Goal: Task Accomplishment & Management: Use online tool/utility

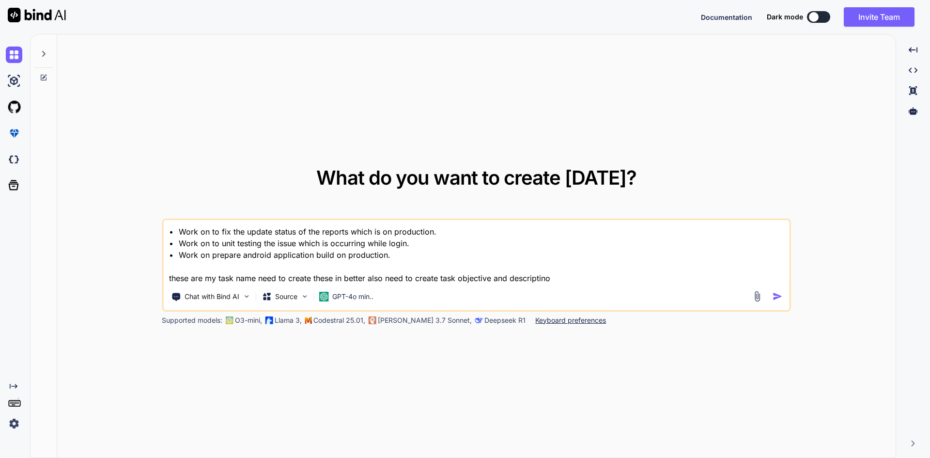
type textarea "x"
drag, startPoint x: 388, startPoint y: 251, endPoint x: 168, endPoint y: 228, distance: 221.6
click at [169, 228] on textarea "• Work on to fix the update status of the reports which is on production. • Wor…" at bounding box center [476, 252] width 626 height 64
paste textarea "Create response model to get orders list on vendor side. • Implement service an…"
type textarea "• Create response model to get orders list on vendor side. • Implement service …"
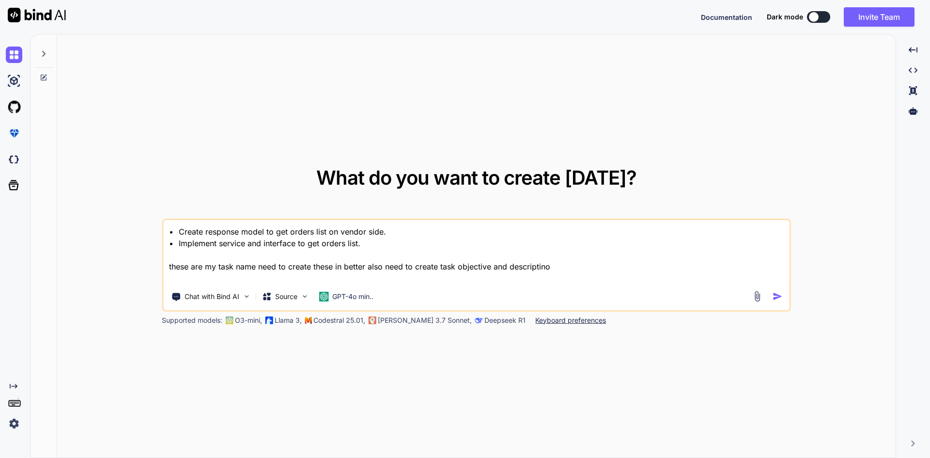
type textarea "x"
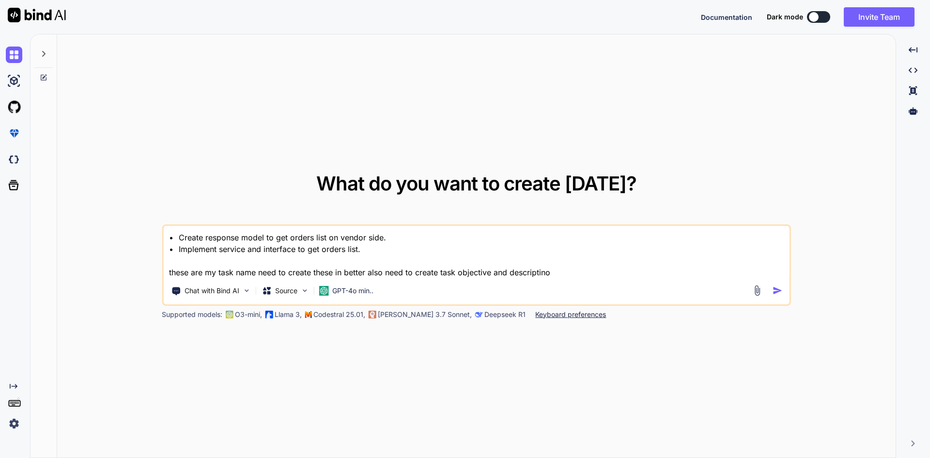
click at [551, 275] on textarea "• Create response model to get orders list on vendor side. • Implement service …" at bounding box center [476, 252] width 626 height 52
type textarea "• Create response model to get orders list on vendor side. • Implement service …"
type textarea "x"
type textarea "• Create response model to get orders list on vendor side. • Implement service …"
type textarea "x"
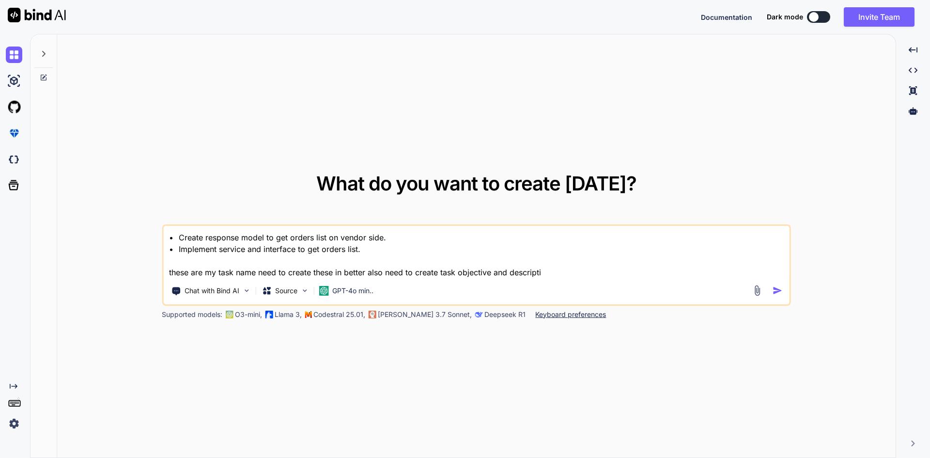
type textarea "• Create response model to get orders list on vendor side. • Implement service …"
type textarea "x"
type textarea "• Create response model to get orders list on vendor side. • Implement service …"
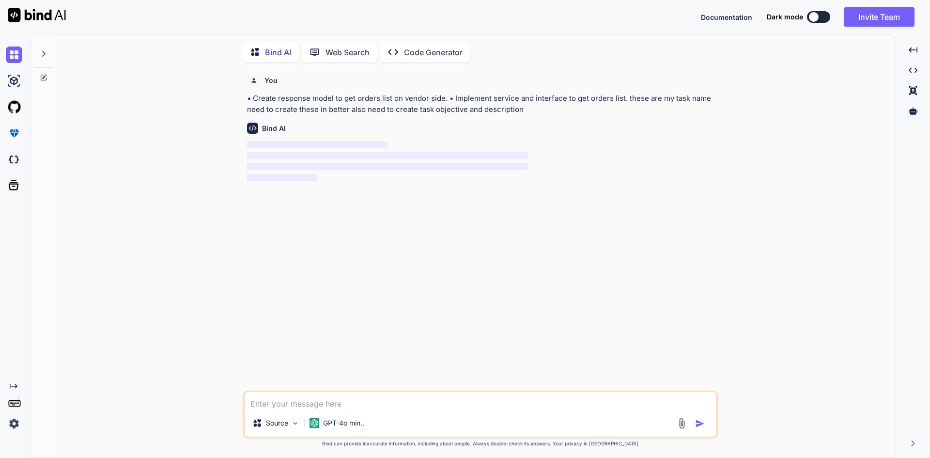
scroll to position [4, 0]
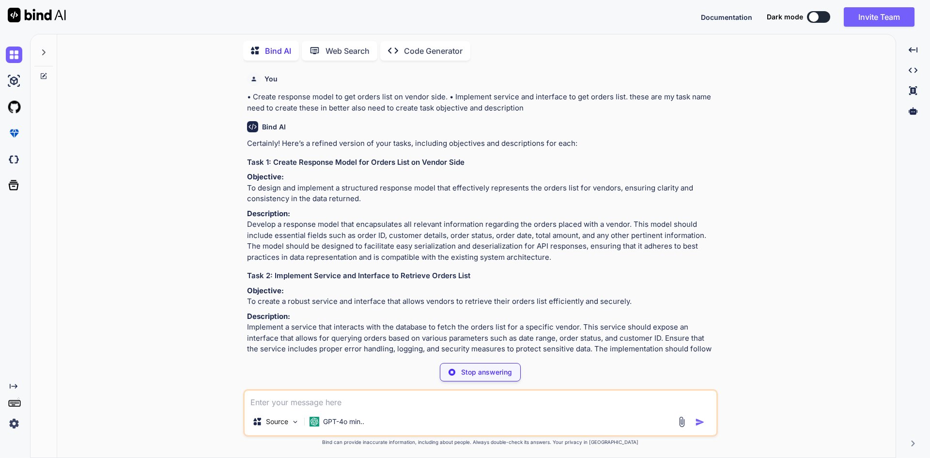
type textarea "x"
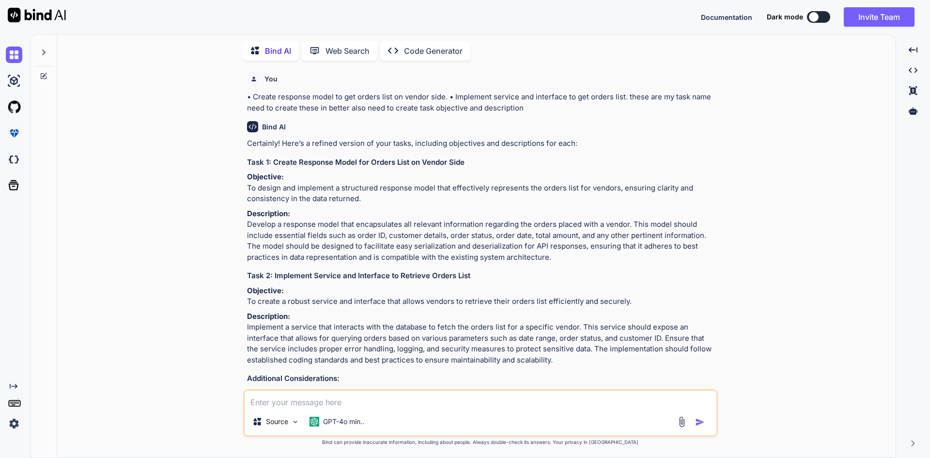
drag, startPoint x: 361, startPoint y: 211, endPoint x: 245, endPoint y: 197, distance: 116.0
click at [245, 197] on div "You • Create response model to get orders list on vendor side. • Implement serv…" at bounding box center [481, 228] width 473 height 321
copy p "To design and implement a structured response model that effectively represents…"
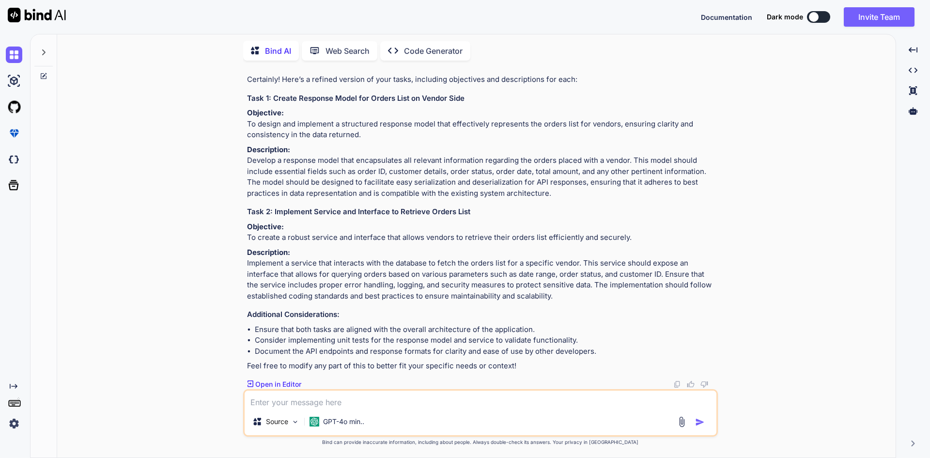
scroll to position [97, 0]
drag, startPoint x: 249, startPoint y: 236, endPoint x: 632, endPoint y: 231, distance: 383.5
click at [635, 233] on p "Objective: To create a robust service and interface that allows vendors to retr…" at bounding box center [481, 232] width 469 height 22
copy p "o create a robust service and interface that allows vendors to retrieve their o…"
